Goal: Task Accomplishment & Management: Manage account settings

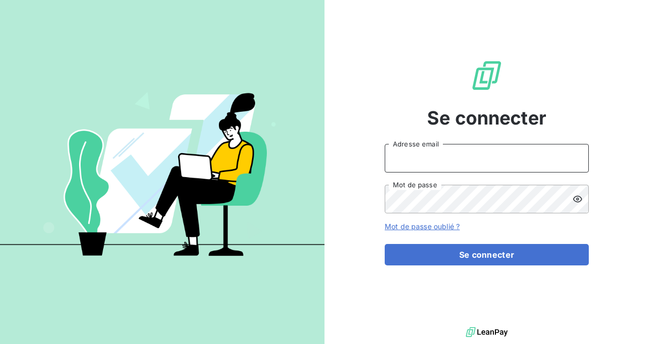
click at [424, 159] on input "Adresse email" at bounding box center [487, 158] width 204 height 29
type input "[PERSON_NAME][EMAIL_ADDRESS][DOMAIN_NAME]"
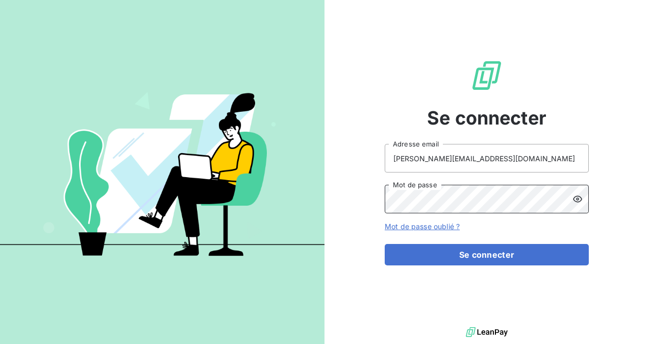
click at [385, 244] on button "Se connecter" at bounding box center [487, 254] width 204 height 21
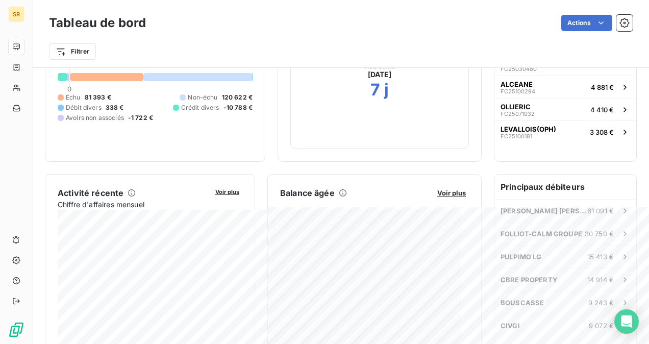
scroll to position [95, 0]
